Goal: Transaction & Acquisition: Purchase product/service

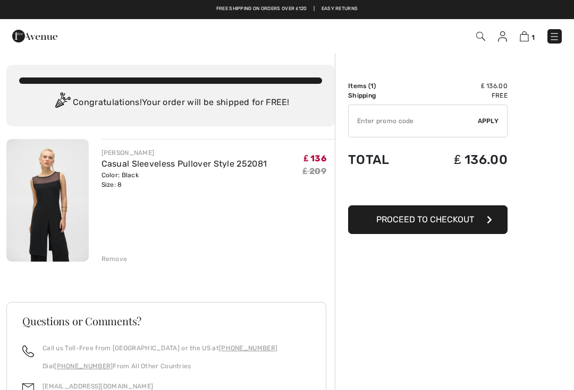
click at [372, 121] on input "TEXT" at bounding box center [412, 121] width 129 height 32
type input "NEW10"
click at [488, 126] on div "✔ Apply Remove" at bounding box center [427, 121] width 159 height 33
click at [491, 125] on span "Apply" at bounding box center [488, 121] width 21 height 10
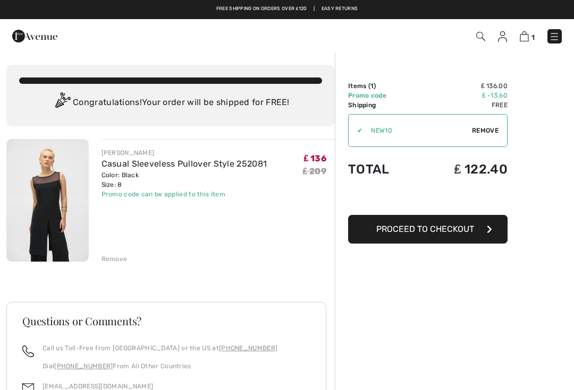
click at [451, 234] on button "Proceed to Checkout" at bounding box center [427, 229] width 159 height 29
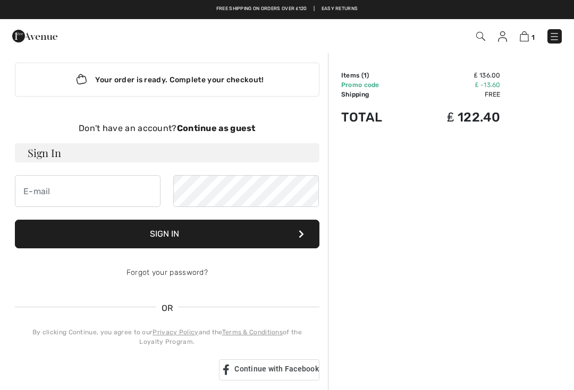
scroll to position [8, 0]
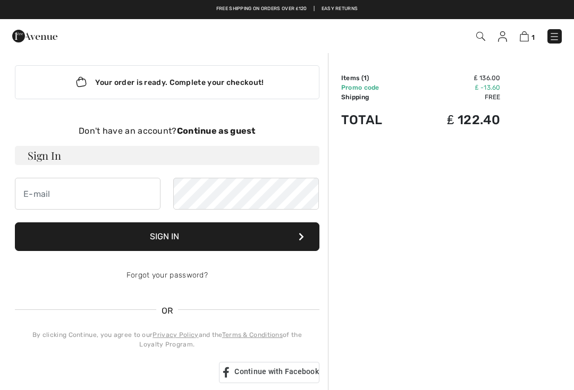
click at [216, 135] on strong "Continue as guest" at bounding box center [216, 131] width 79 height 10
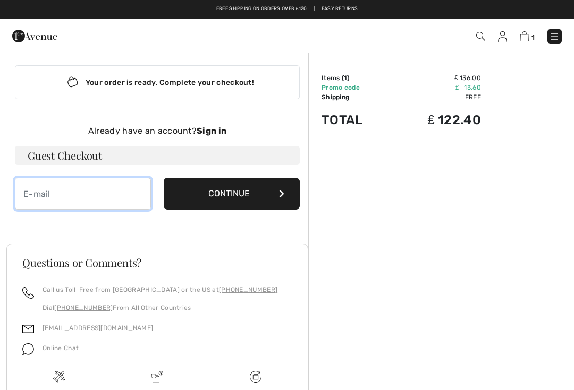
click at [34, 198] on input "email" at bounding box center [83, 194] width 136 height 32
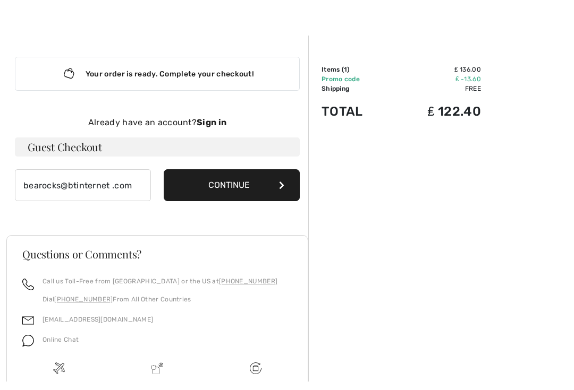
click at [234, 185] on button "Continue" at bounding box center [232, 194] width 136 height 32
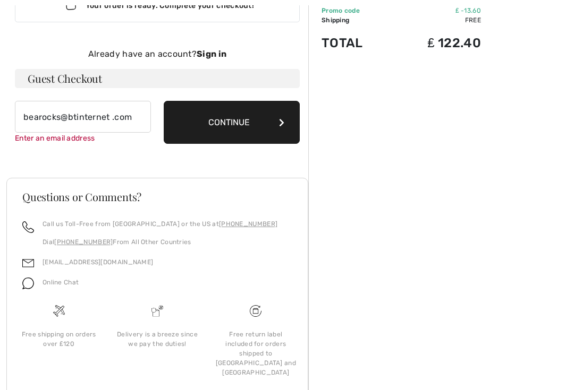
scroll to position [87, 0]
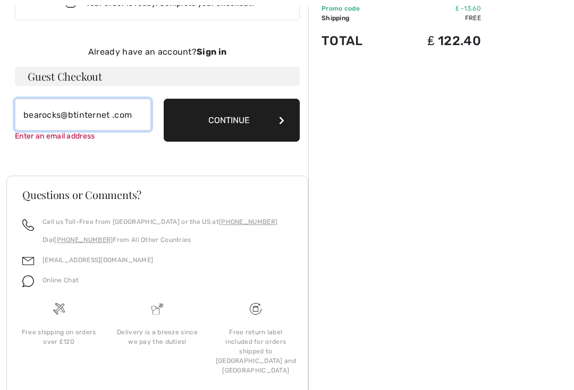
click at [141, 114] on input "bearocks@btinternet .com" at bounding box center [83, 115] width 136 height 32
type input "bearocks@btinternet.com"
click at [234, 133] on button "Continue" at bounding box center [232, 120] width 136 height 43
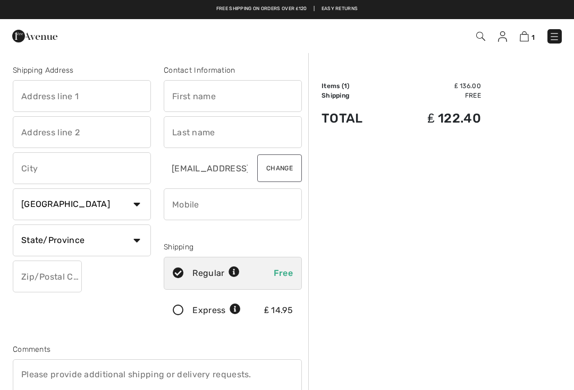
click at [224, 95] on input "text" at bounding box center [233, 96] width 138 height 32
type input "Bridget"
click at [198, 135] on input "text" at bounding box center [233, 132] width 138 height 32
type input "r"
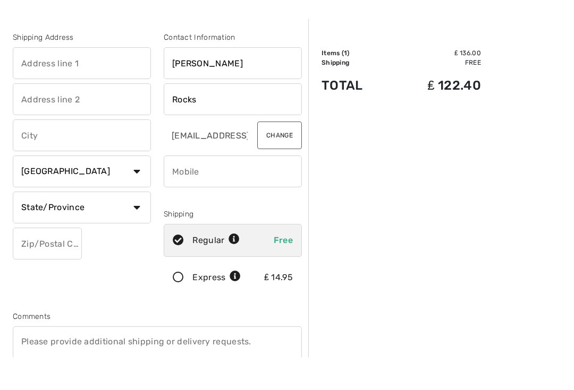
type input "Rocks"
click at [86, 80] on input "text" at bounding box center [82, 96] width 138 height 32
type input "[STREET_ADDRESS]"
click at [45, 152] on input "text" at bounding box center [82, 168] width 138 height 32
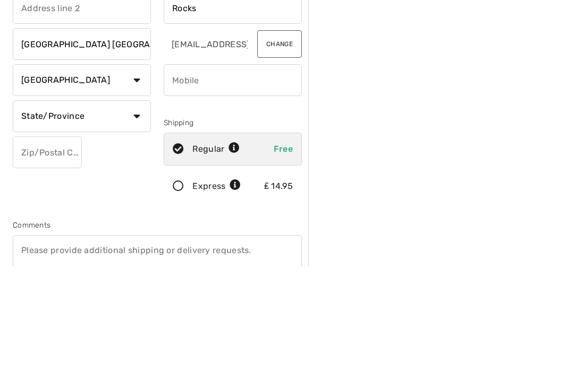
type input "[GEOGRAPHIC_DATA] [GEOGRAPHIC_DATA]"
click at [37, 261] on input "text" at bounding box center [47, 277] width 69 height 32
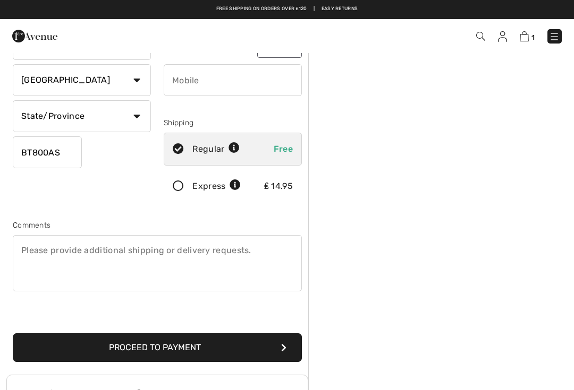
type input "BT800AS"
click at [184, 151] on icon at bounding box center [178, 149] width 28 height 11
radio input "true"
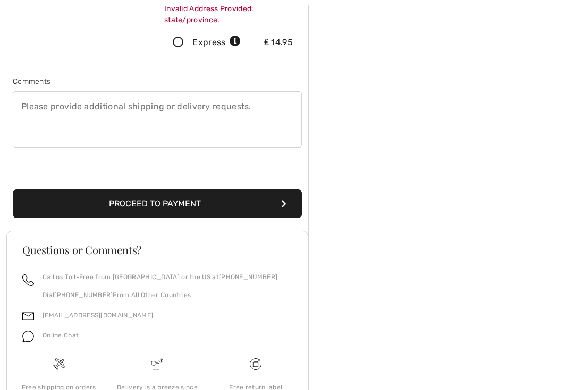
click at [189, 210] on button "Proceed to Payment" at bounding box center [157, 204] width 289 height 29
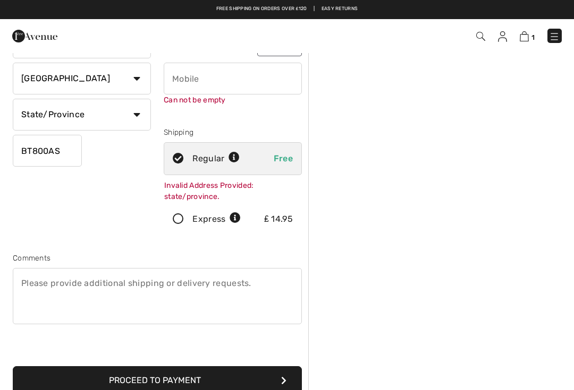
scroll to position [112, 0]
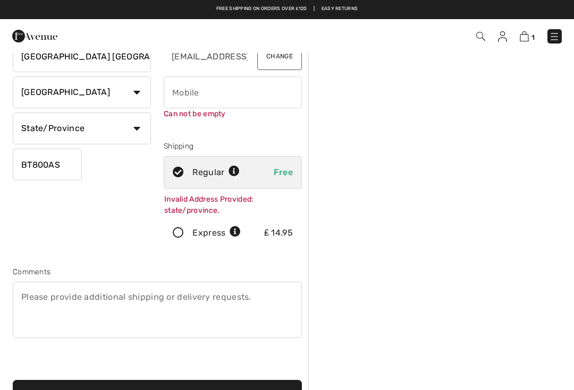
click at [186, 97] on input "phone" at bounding box center [233, 92] width 138 height 32
type input "07709052127"
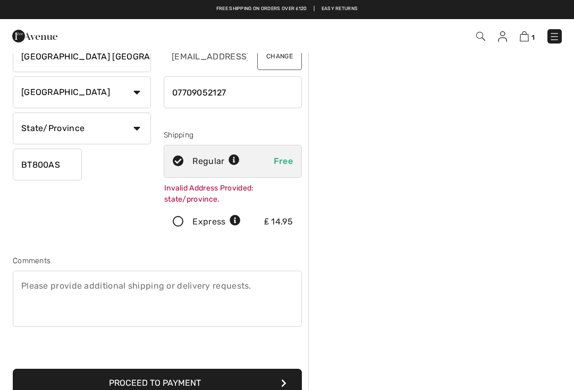
click at [141, 93] on select "Country Canada United States Afghanistan Aland Islands Albania Algeria American…" at bounding box center [82, 92] width 138 height 32
select select "GB"
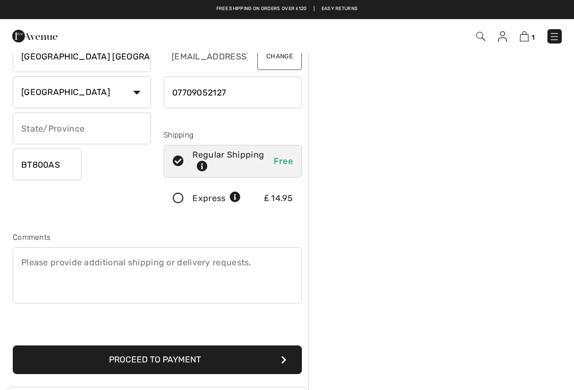
click at [187, 362] on button "Proceed to Payment" at bounding box center [157, 360] width 289 height 29
click at [285, 356] on icon "submit" at bounding box center [283, 360] width 5 height 8
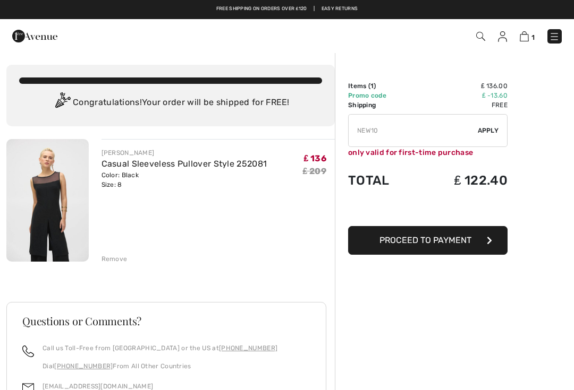
click at [456, 241] on span "Proceed to Payment" at bounding box center [425, 240] width 92 height 10
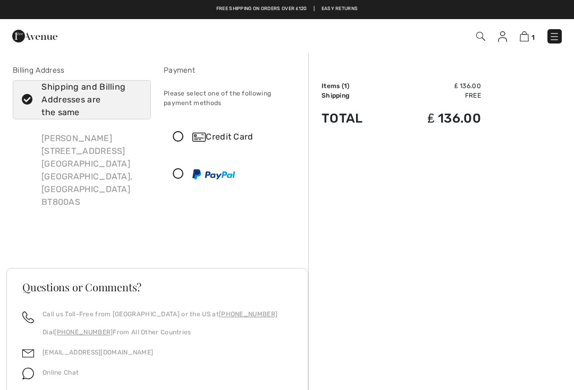
click at [183, 138] on icon at bounding box center [178, 137] width 28 height 11
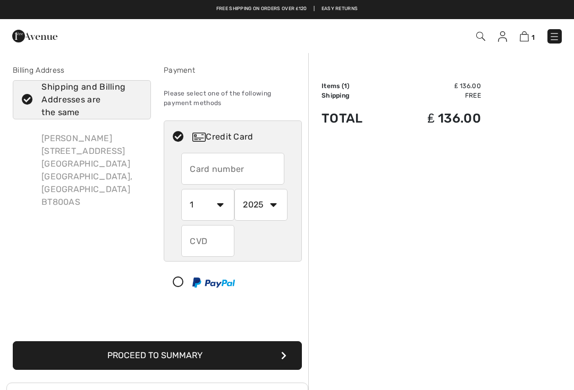
click at [204, 174] on input "text" at bounding box center [232, 169] width 103 height 32
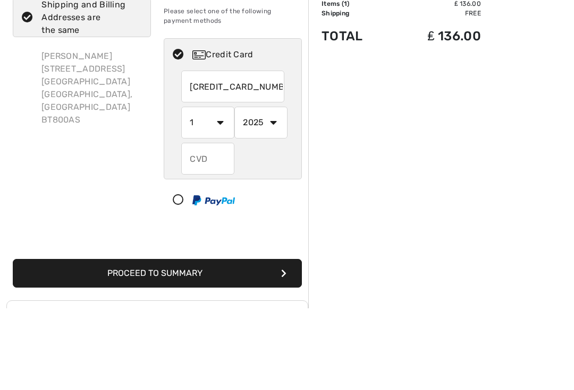
type input "4462230414642708"
click at [220, 189] on select "1 2 3 4 5 6 7 8 9 10 11 12" at bounding box center [207, 205] width 53 height 32
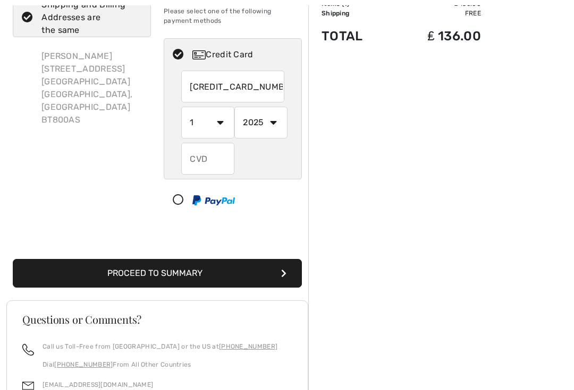
select select "11"
click at [277, 121] on select "2025 2026 2027 2028 2029 2030 2031 2032 2033 2034 2035" at bounding box center [260, 123] width 53 height 32
select select "2026"
click at [206, 160] on input "text" at bounding box center [207, 159] width 53 height 32
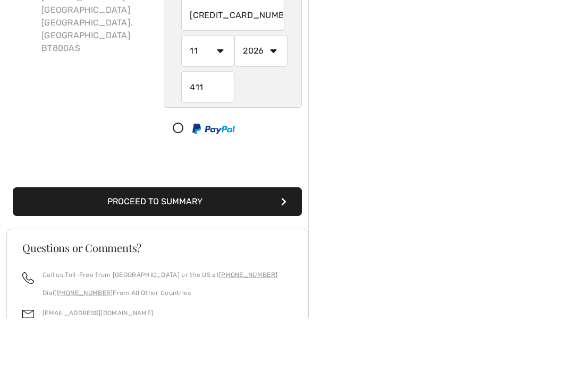
scroll to position [155, 0]
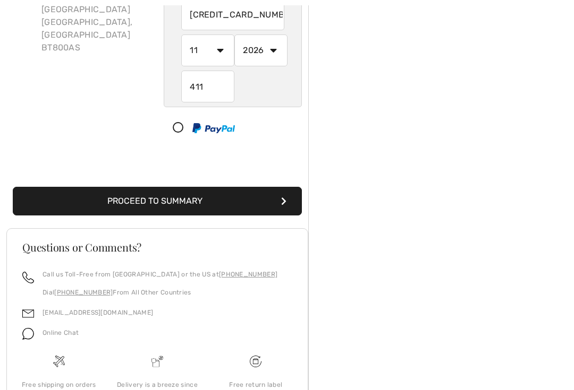
type input "411"
click at [283, 202] on icon "submit" at bounding box center [283, 201] width 5 height 8
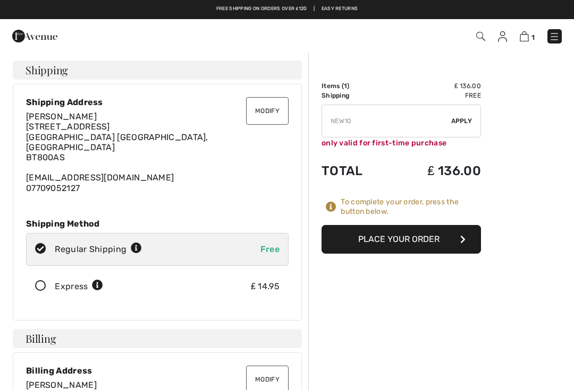
click at [434, 242] on button "Place Your Order" at bounding box center [400, 239] width 159 height 29
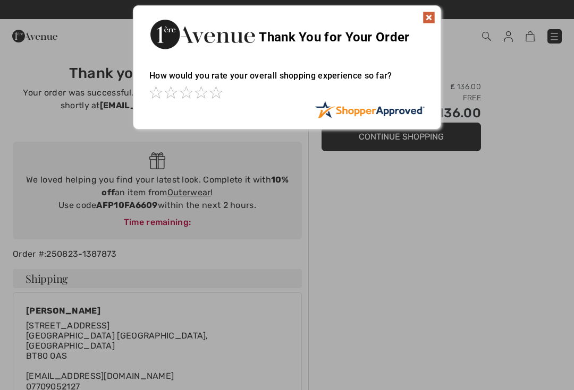
click at [430, 21] on img at bounding box center [428, 17] width 13 height 13
